Goal: Use online tool/utility: Utilize a website feature to perform a specific function

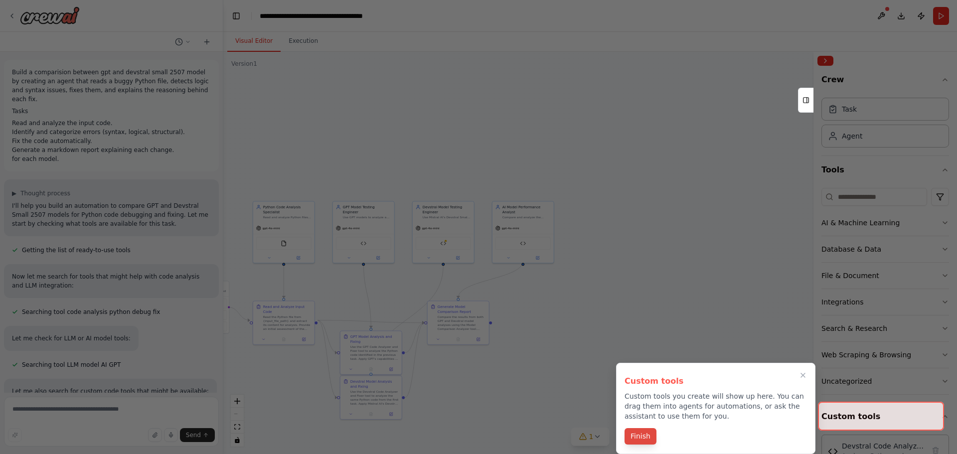
click at [651, 443] on button "Finish" at bounding box center [641, 436] width 32 height 16
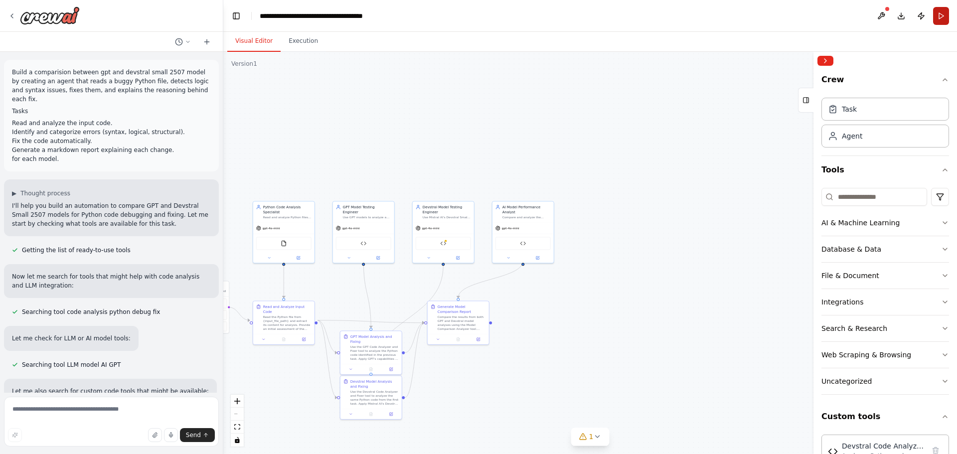
click at [937, 17] on button "Run" at bounding box center [941, 16] width 16 height 18
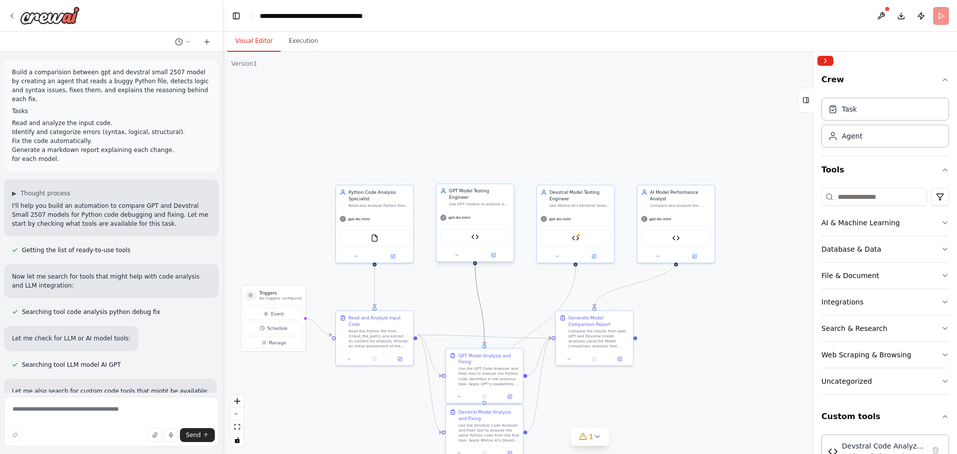
drag, startPoint x: 481, startPoint y: 232, endPoint x: 480, endPoint y: 185, distance: 46.9
click at [480, 185] on div ".deletable-edge-delete-btn { width: 20px; height: 20px; border: 0px solid #ffff…" at bounding box center [441, 280] width 462 height 253
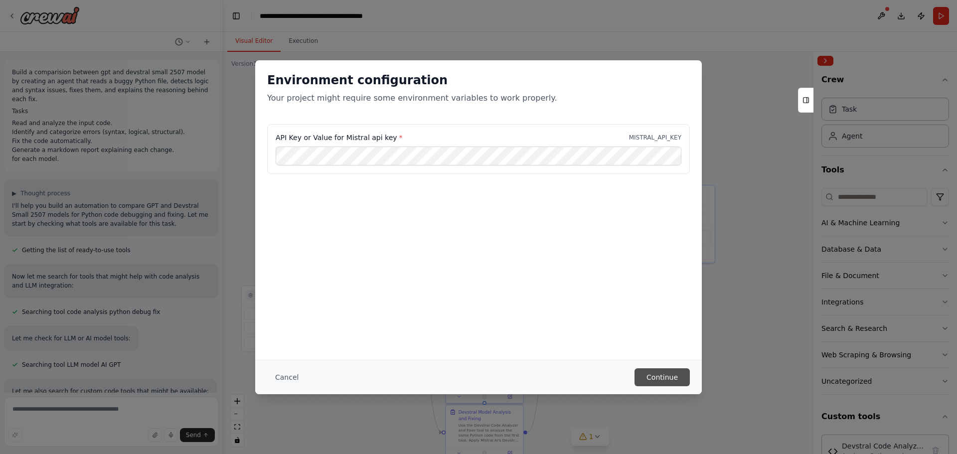
click at [657, 376] on button "Continue" at bounding box center [662, 377] width 55 height 18
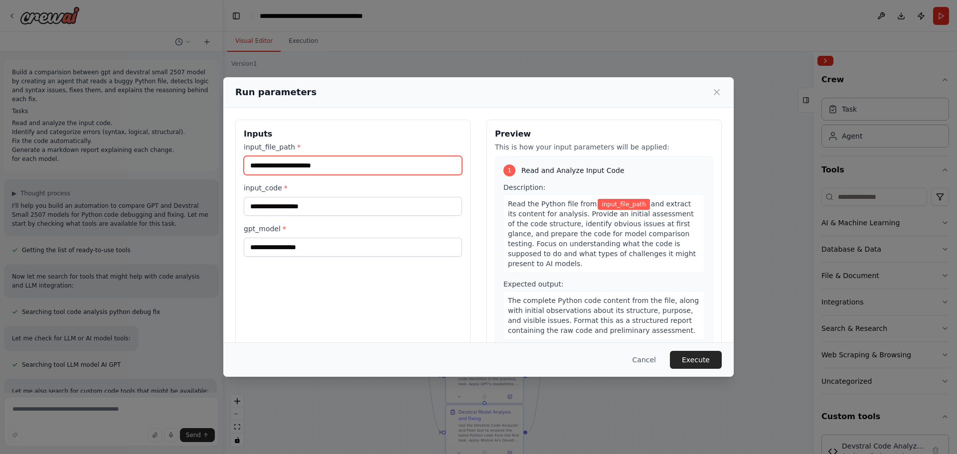
click at [360, 167] on input "input_file_path *" at bounding box center [353, 165] width 218 height 19
click at [399, 131] on h3 "Inputs" at bounding box center [353, 134] width 218 height 12
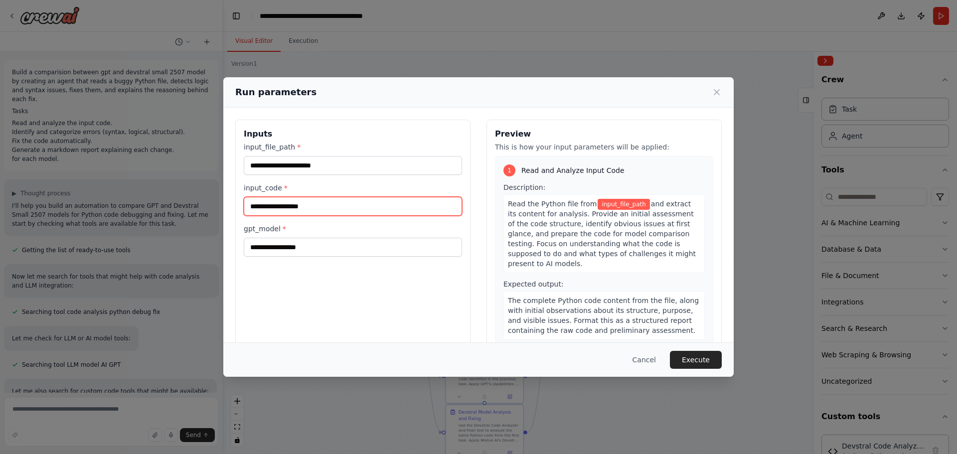
click at [302, 214] on input "input_code *" at bounding box center [353, 206] width 218 height 19
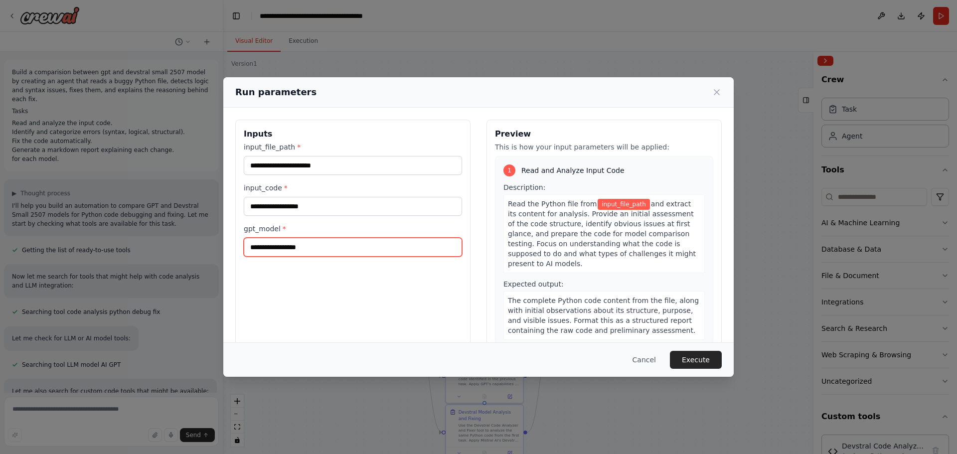
click at [337, 251] on input "gpt_model *" at bounding box center [353, 247] width 218 height 19
click at [327, 275] on div "Inputs input_file_path * input_code * gpt_model *" at bounding box center [352, 238] width 235 height 236
click at [308, 238] on input "gpt_model *" at bounding box center [353, 247] width 218 height 19
click at [329, 277] on div "Inputs input_file_path * input_code * gpt_model *" at bounding box center [352, 238] width 235 height 236
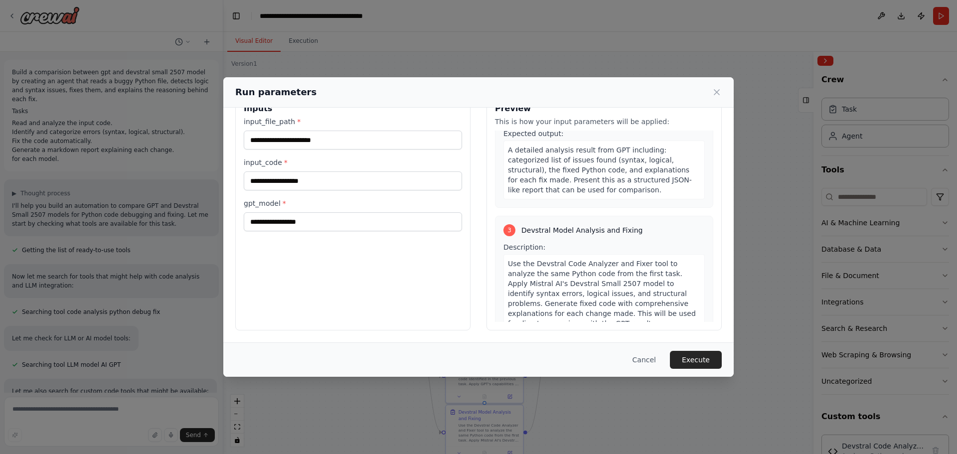
scroll to position [144, 0]
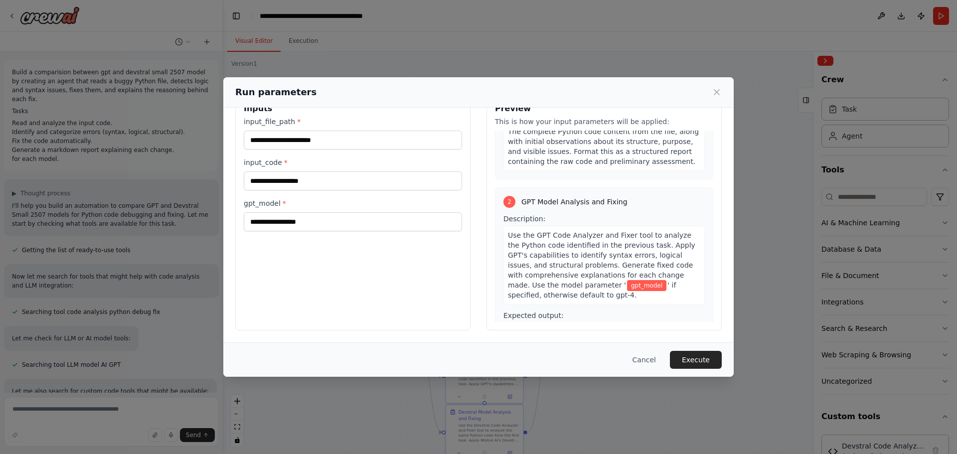
click at [627, 281] on span "gpt_model" at bounding box center [646, 285] width 39 height 11
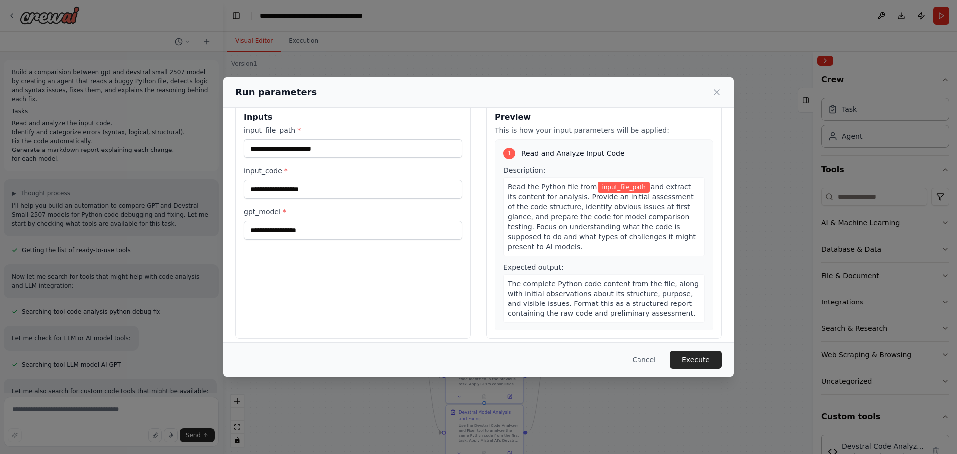
scroll to position [0, 0]
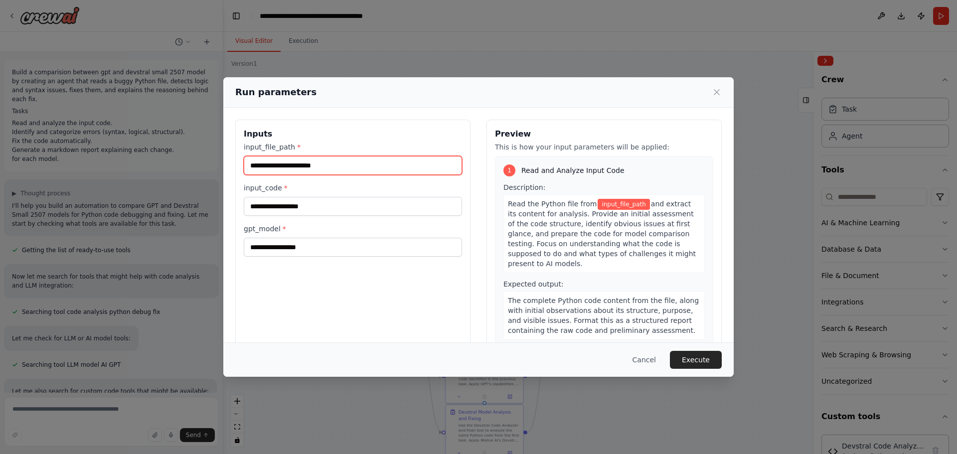
click at [318, 167] on input "input_file_path *" at bounding box center [353, 165] width 218 height 19
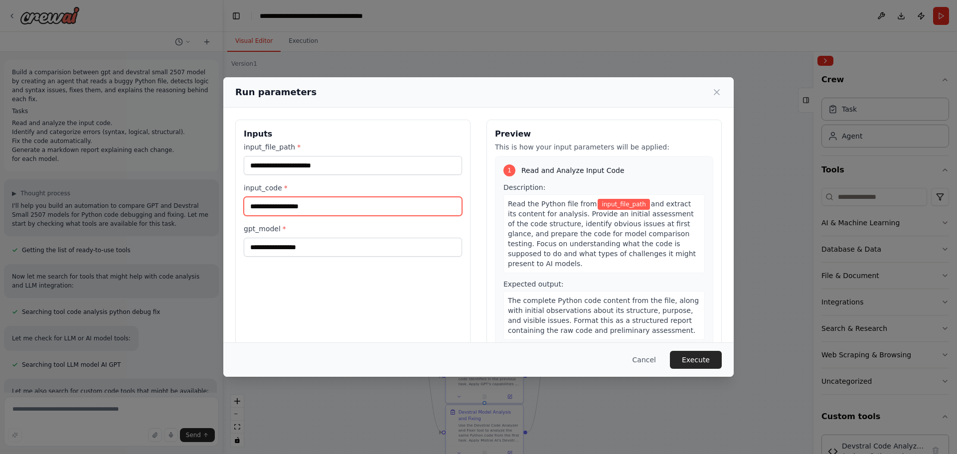
click at [333, 210] on input "input_code *" at bounding box center [353, 206] width 218 height 19
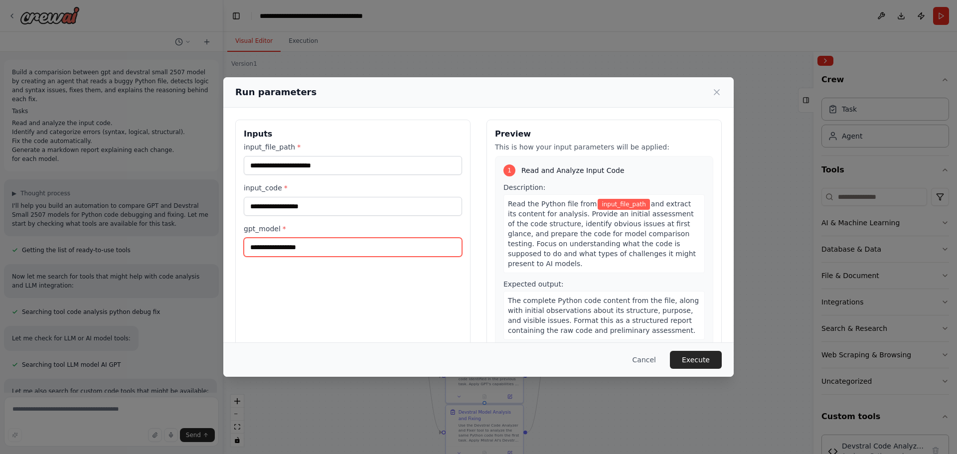
click at [312, 256] on input "gpt_model *" at bounding box center [353, 247] width 218 height 19
click at [352, 306] on div "Inputs input_file_path * input_code * gpt_model *" at bounding box center [352, 238] width 235 height 236
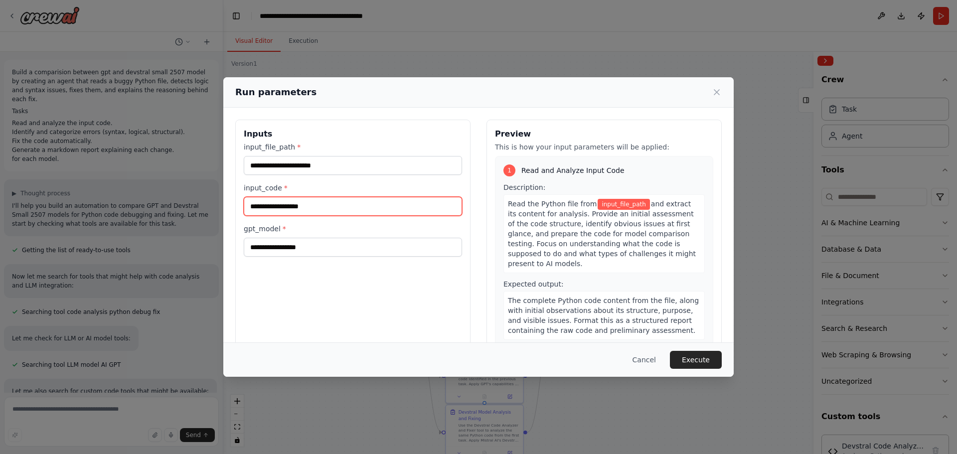
click at [310, 205] on input "input_code *" at bounding box center [353, 206] width 218 height 19
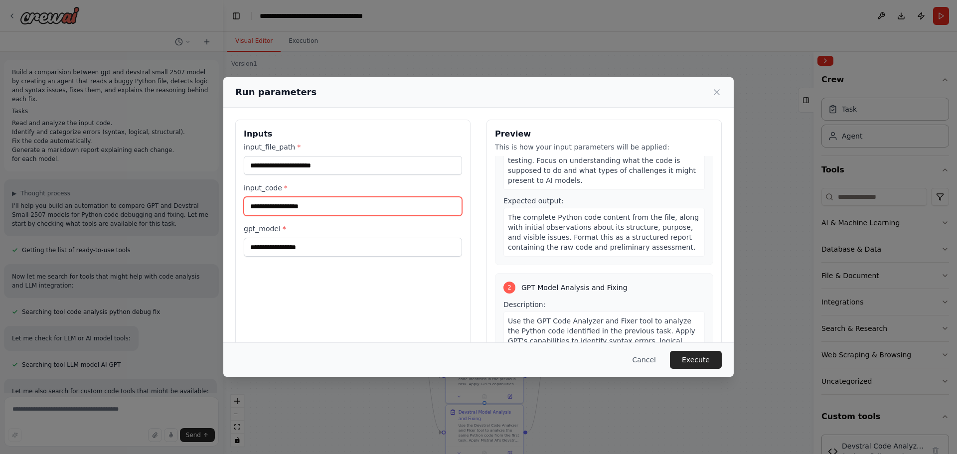
scroll to position [166, 0]
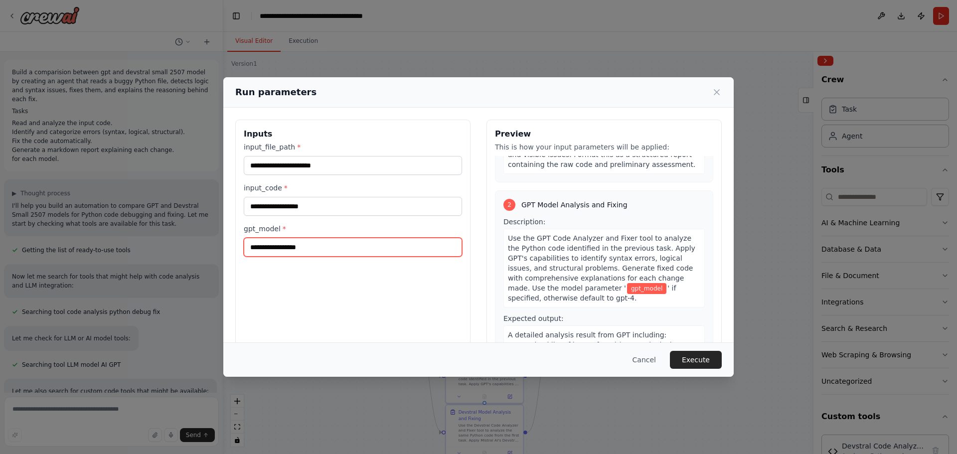
click at [361, 254] on input "gpt_model *" at bounding box center [353, 247] width 218 height 19
click at [648, 360] on button "Cancel" at bounding box center [644, 360] width 39 height 18
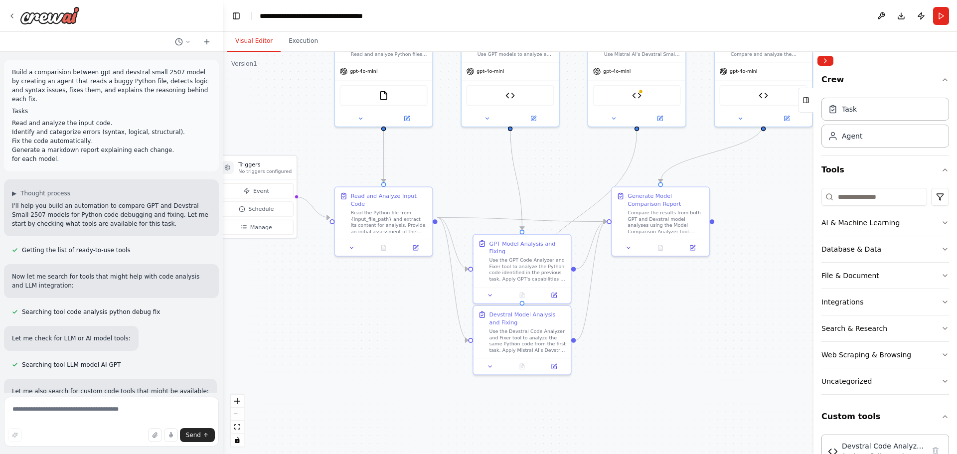
drag, startPoint x: 607, startPoint y: 300, endPoint x: 558, endPoint y: 174, distance: 134.8
click at [558, 174] on div ".deletable-edge-delete-btn { width: 20px; height: 20px; border: 0px solid #ffff…" at bounding box center [590, 253] width 734 height 402
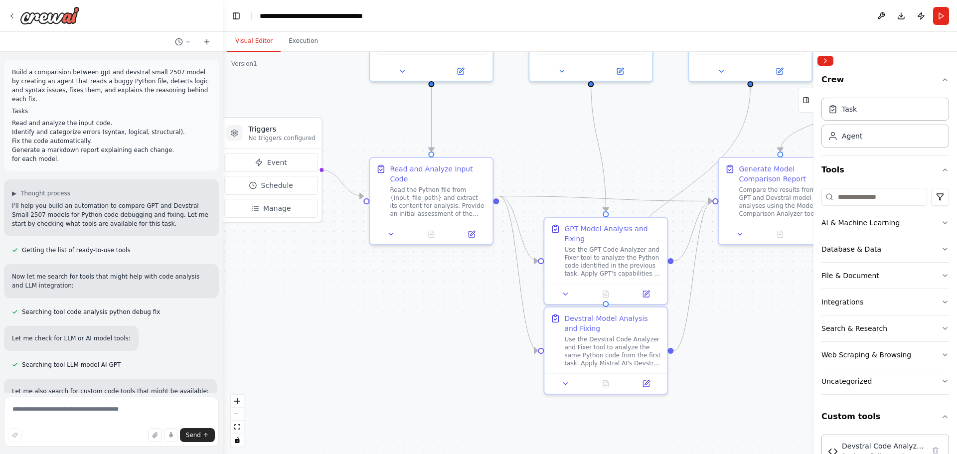
drag, startPoint x: 533, startPoint y: 156, endPoint x: 636, endPoint y: 149, distance: 103.4
click at [636, 149] on div ".deletable-edge-delete-btn { width: 20px; height: 20px; border: 0px solid #ffff…" at bounding box center [590, 253] width 734 height 402
click at [309, 162] on button "Event" at bounding box center [270, 162] width 93 height 19
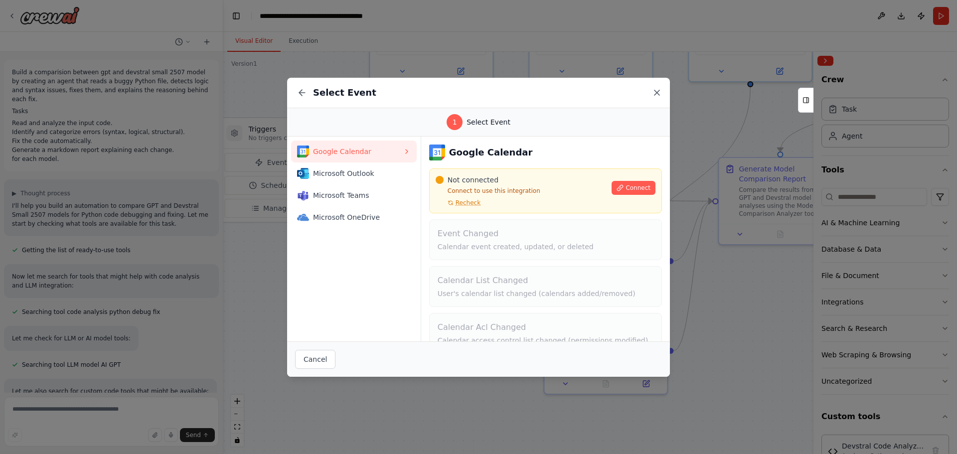
click at [658, 92] on icon at bounding box center [657, 93] width 10 height 10
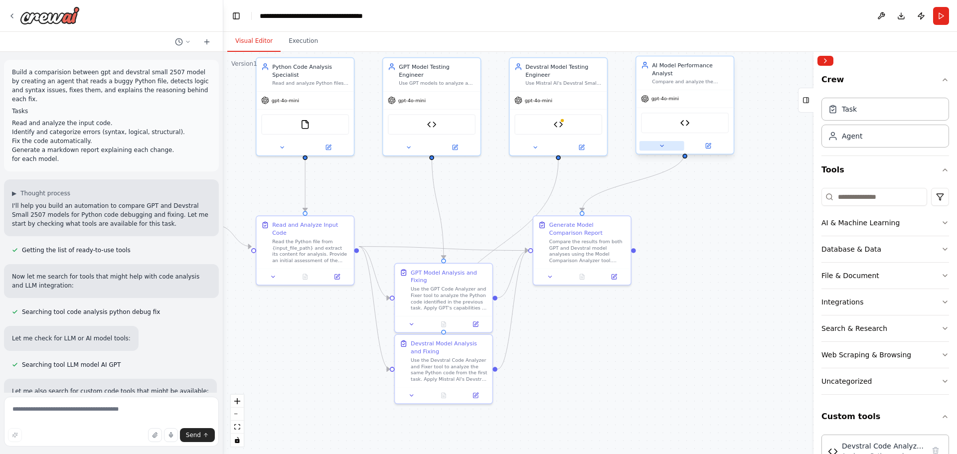
click at [652, 141] on button at bounding box center [662, 145] width 45 height 9
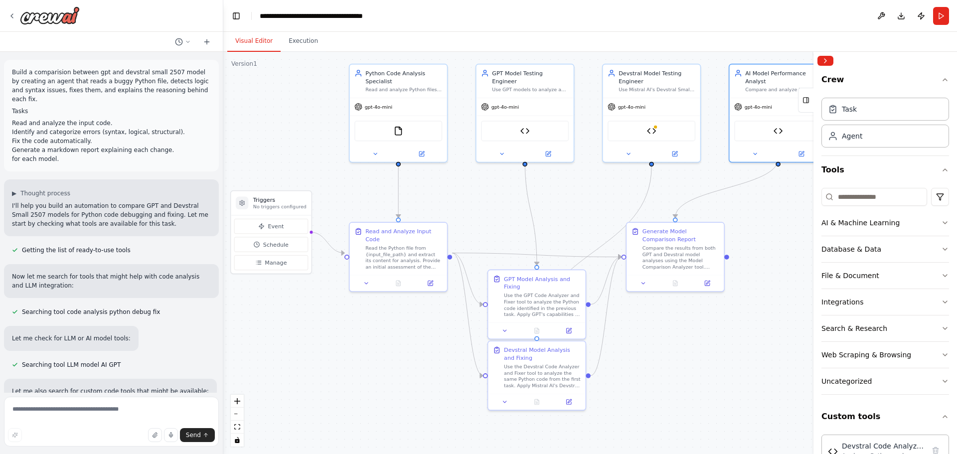
drag, startPoint x: 397, startPoint y: 196, endPoint x: 490, endPoint y: 203, distance: 93.4
click at [490, 203] on div ".deletable-edge-delete-btn { width: 20px; height: 20px; border: 0px solid #ffff…" at bounding box center [590, 253] width 734 height 402
click at [491, 203] on div ".deletable-edge-delete-btn { width: 20px; height: 20px; border: 0px solid #ffff…" at bounding box center [590, 253] width 734 height 402
click at [278, 217] on div "Event Schedule Manage" at bounding box center [272, 244] width 80 height 58
click at [279, 224] on span "Event" at bounding box center [277, 226] width 16 height 8
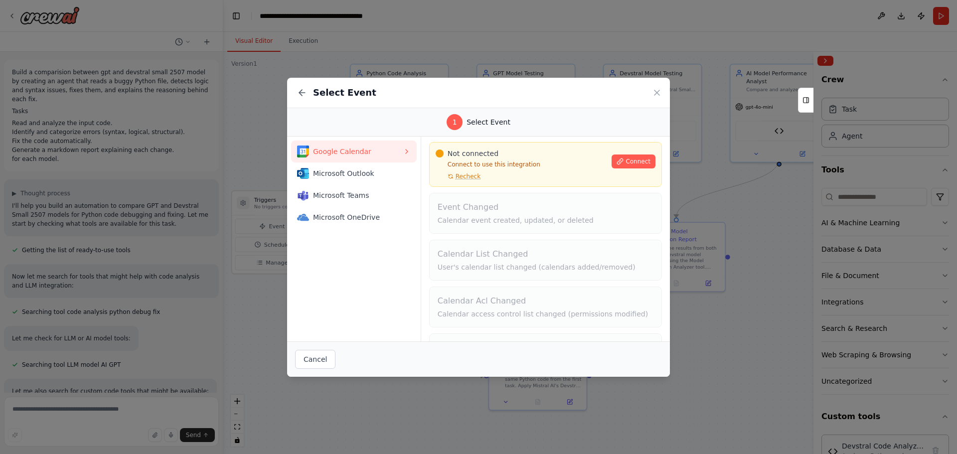
scroll to position [0, 0]
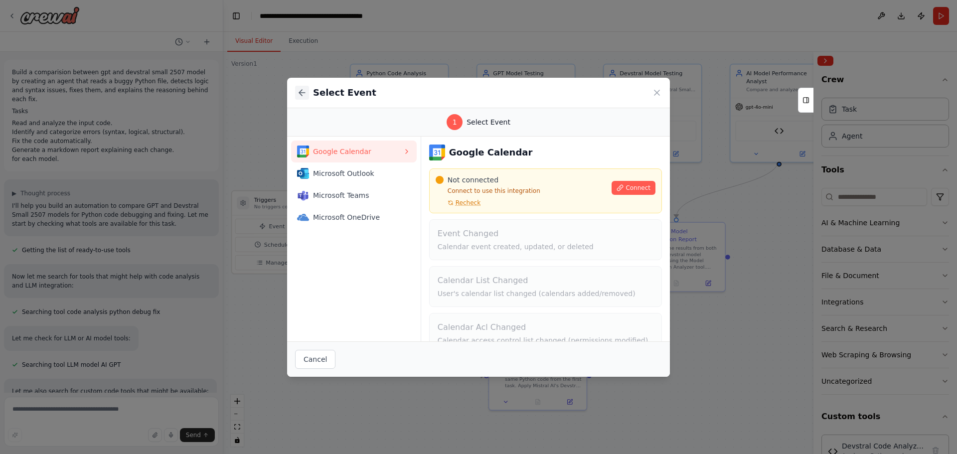
click at [307, 93] on icon at bounding box center [302, 93] width 10 height 10
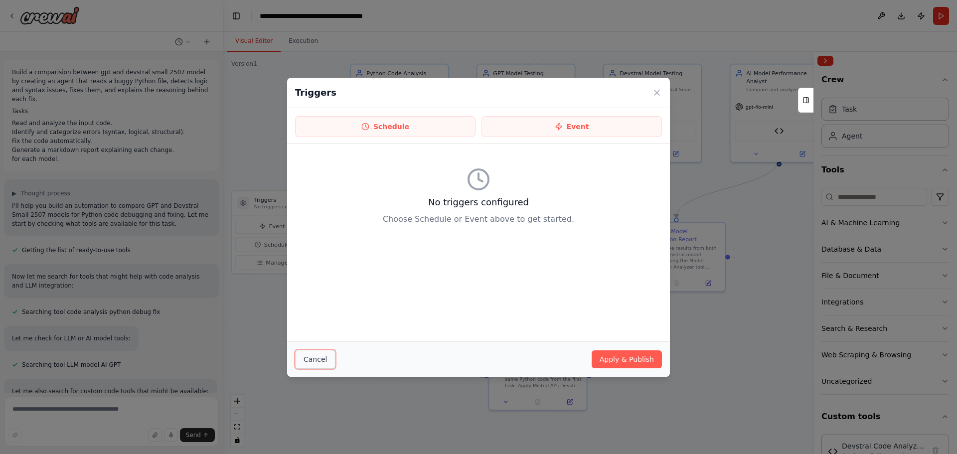
click at [312, 365] on button "Cancel" at bounding box center [315, 359] width 40 height 19
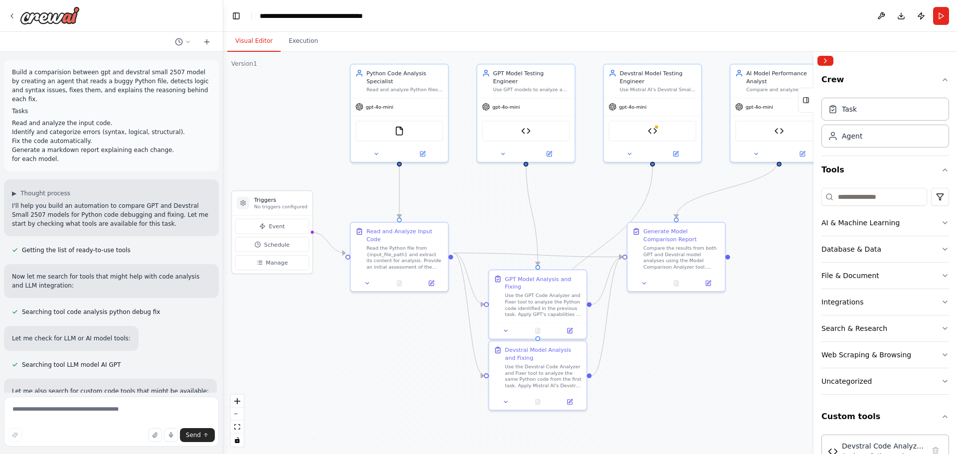
click at [949, 11] on header "**********" at bounding box center [590, 16] width 734 height 32
click at [941, 17] on button "Run" at bounding box center [941, 16] width 16 height 18
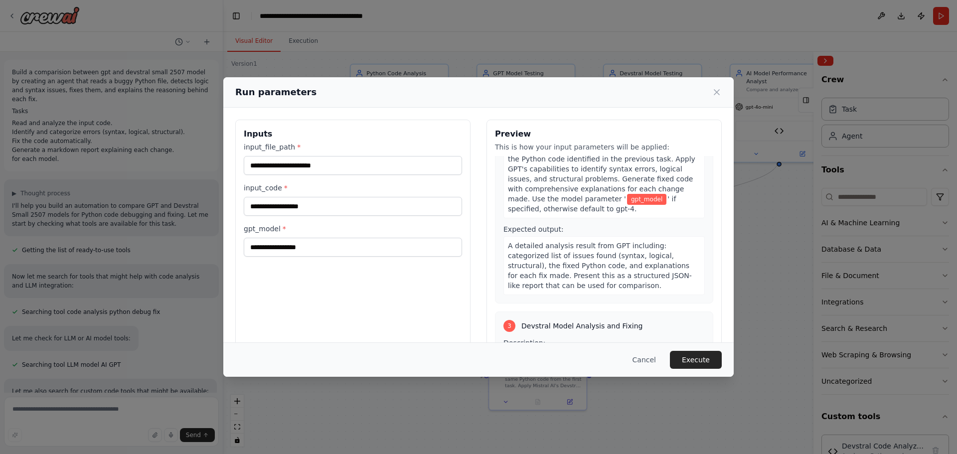
scroll to position [498, 0]
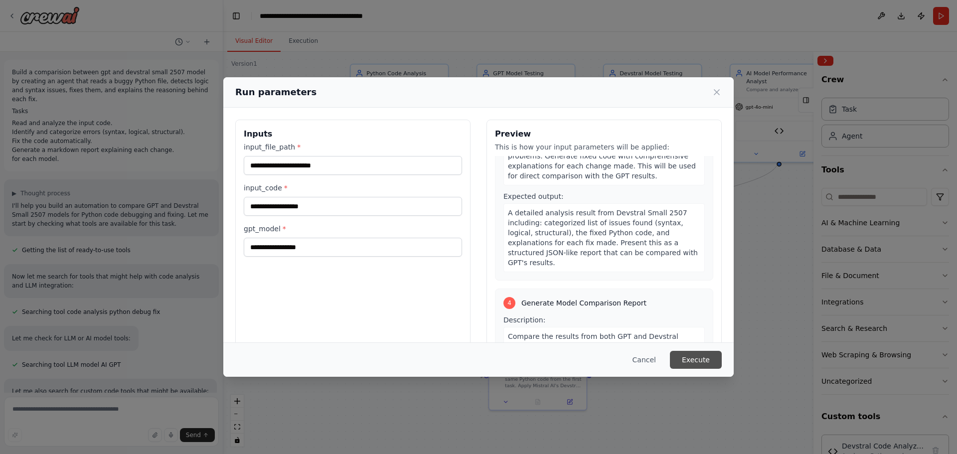
click at [692, 364] on button "Execute" at bounding box center [696, 360] width 52 height 18
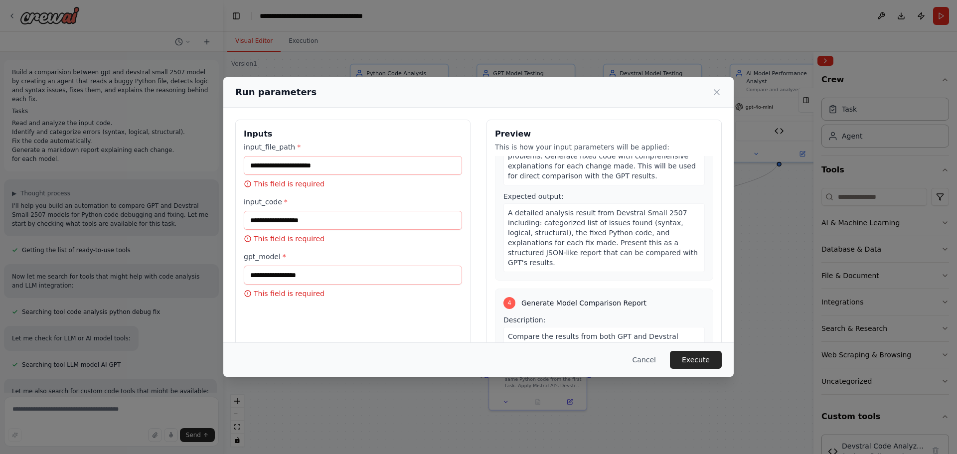
click at [301, 152] on label "input_file_path *" at bounding box center [353, 147] width 218 height 10
click at [301, 156] on input "input_file_path *" at bounding box center [353, 165] width 218 height 19
click at [311, 163] on input "input_file_path *" at bounding box center [353, 165] width 218 height 19
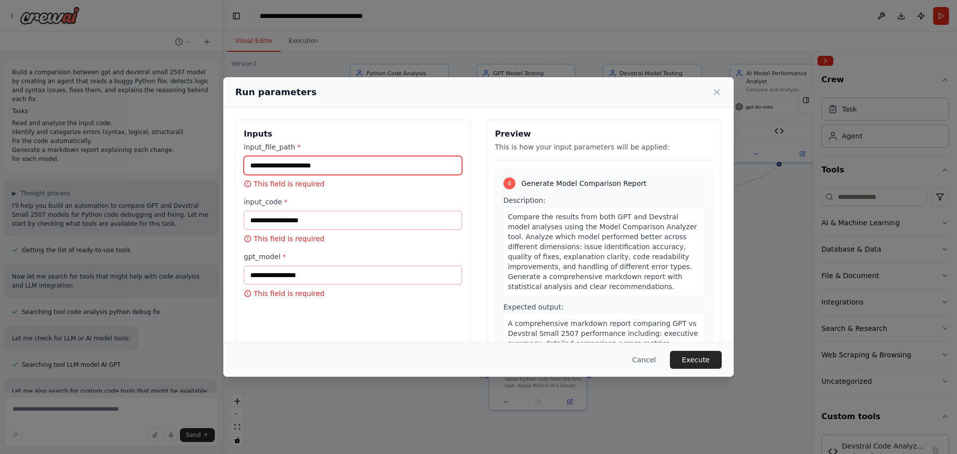
scroll to position [642, 0]
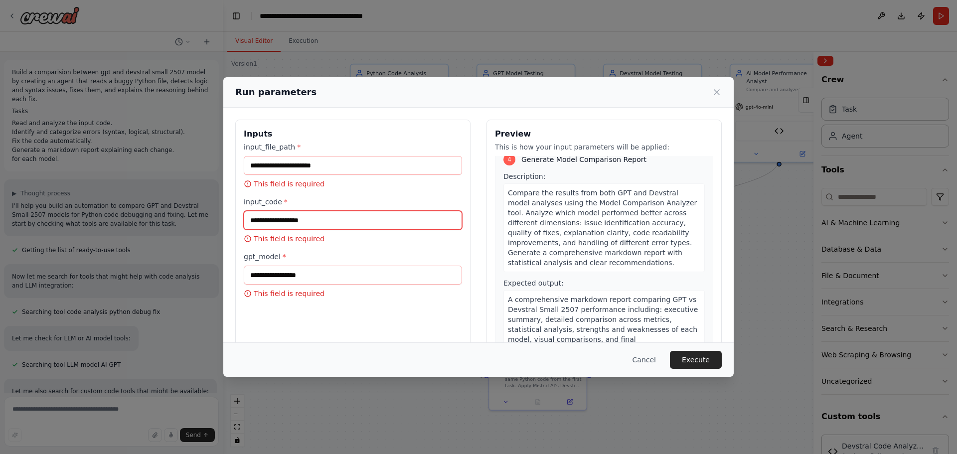
click at [301, 214] on input "input_code *" at bounding box center [353, 220] width 218 height 19
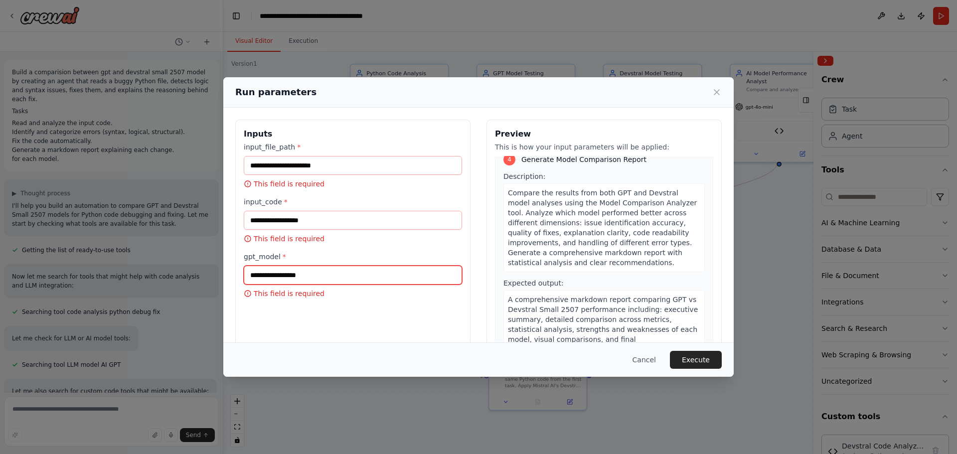
click at [336, 278] on input "gpt_model *" at bounding box center [353, 275] width 218 height 19
click at [382, 318] on div "Inputs input_file_path * This field is required input_code * This field is requ…" at bounding box center [352, 238] width 235 height 236
click at [700, 368] on button "Execute" at bounding box center [696, 360] width 52 height 18
click at [656, 358] on button "Cancel" at bounding box center [644, 360] width 39 height 18
